Goal: Navigation & Orientation: Find specific page/section

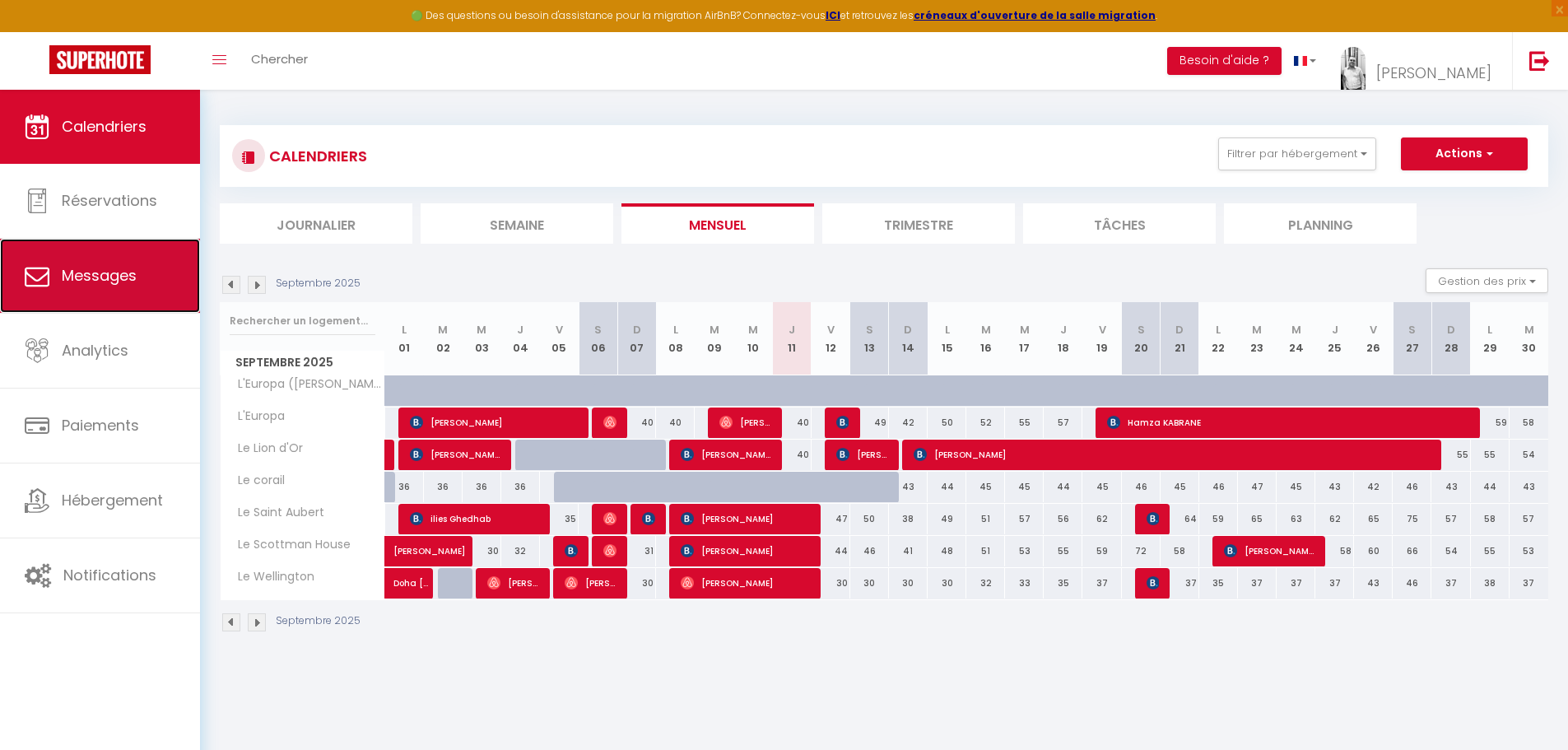
click at [106, 273] on span "Messages" at bounding box center [99, 276] width 75 height 20
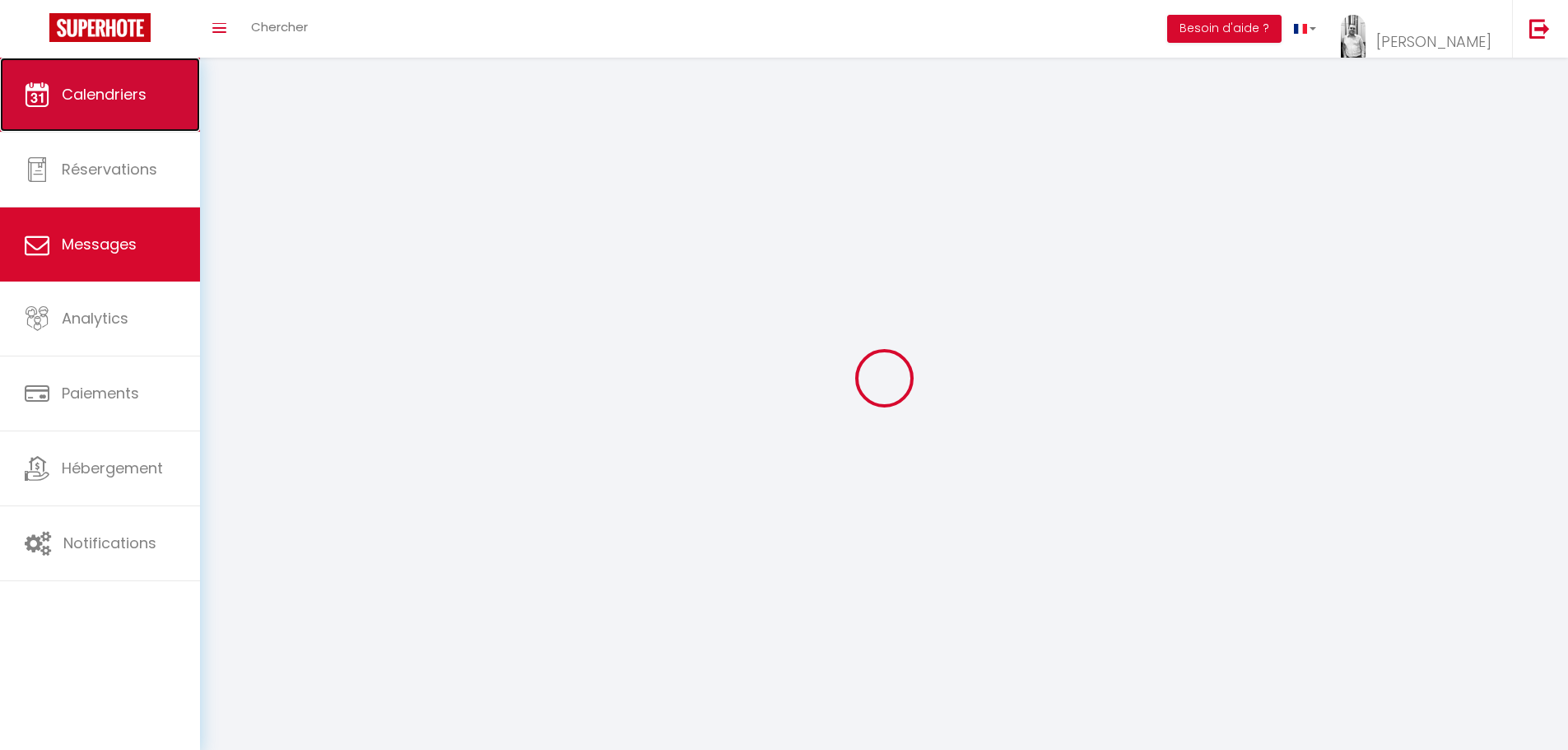
click at [119, 98] on span "Calendriers" at bounding box center [105, 94] width 85 height 20
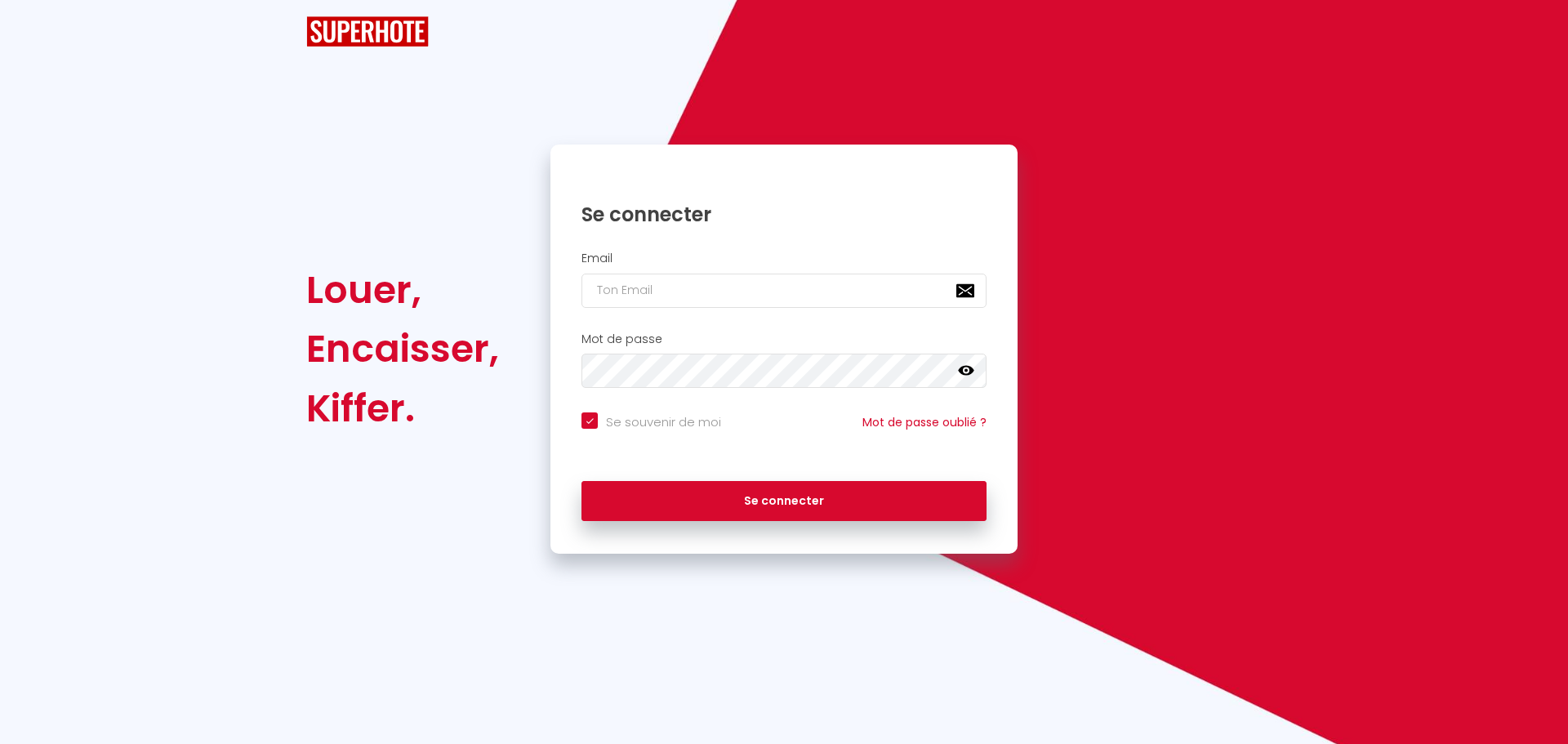
checkbox input "true"
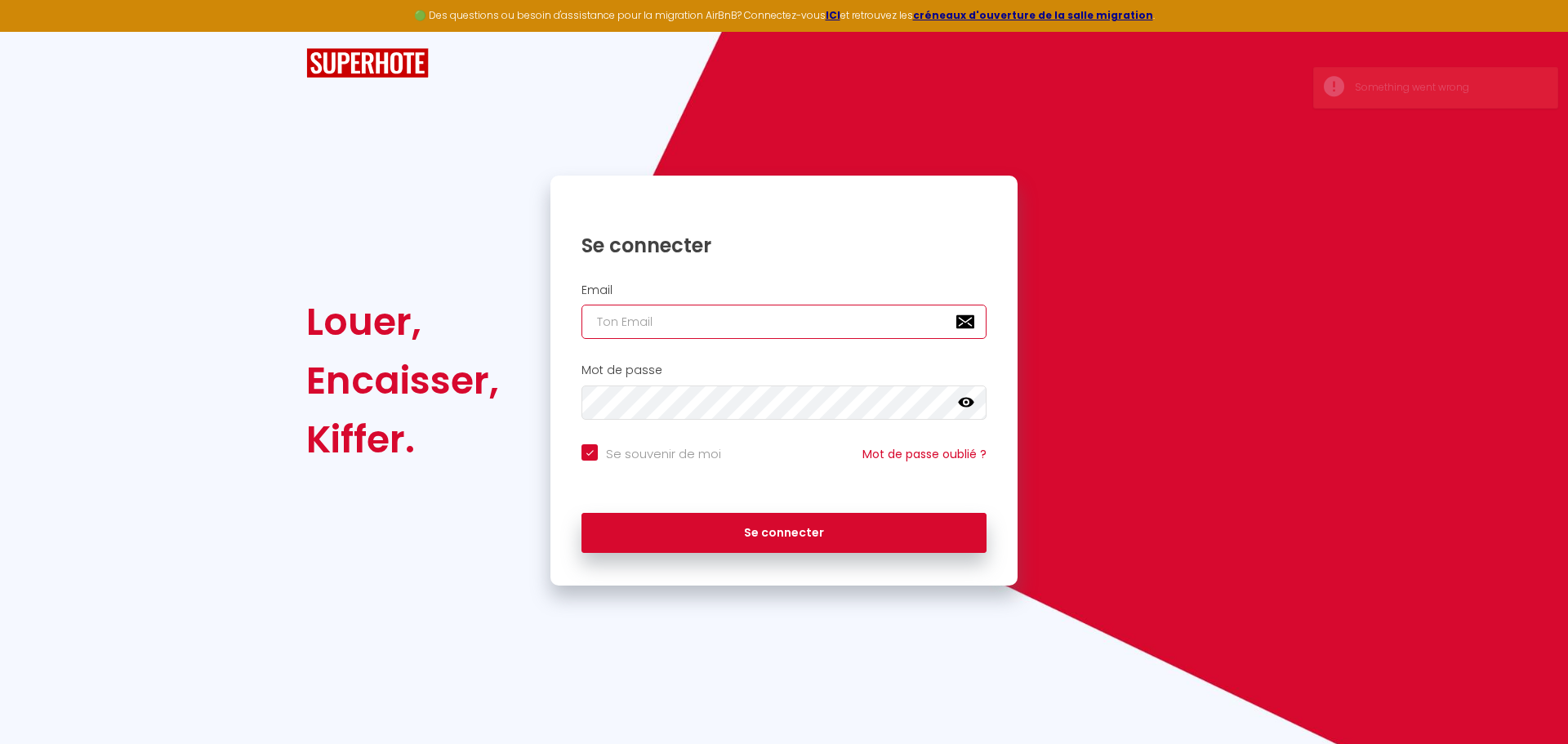
type input "[EMAIL_ADDRESS][DOMAIN_NAME]"
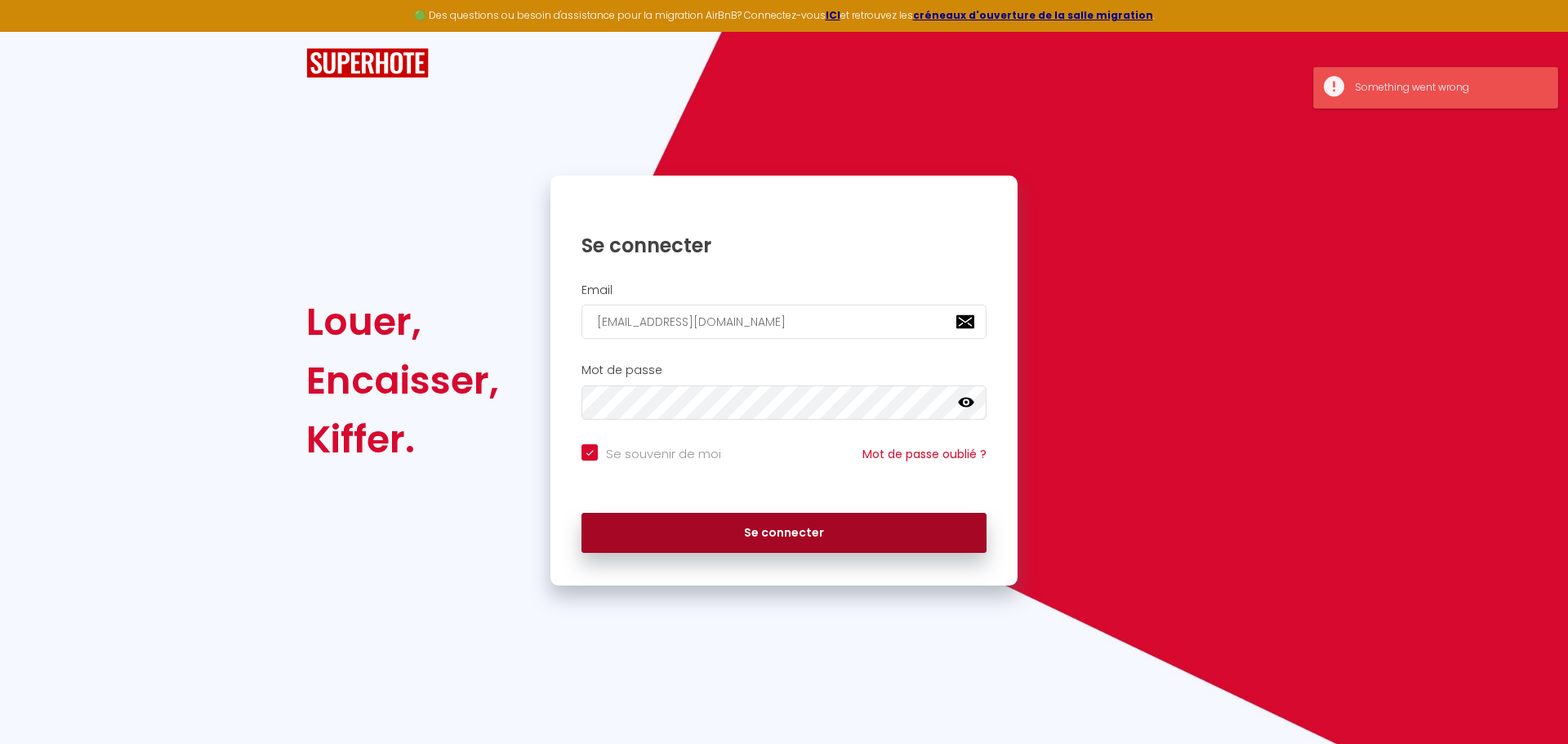
click at [788, 536] on button "Se connecter" at bounding box center [784, 533] width 405 height 40
checkbox input "true"
